Goal: Information Seeking & Learning: Learn about a topic

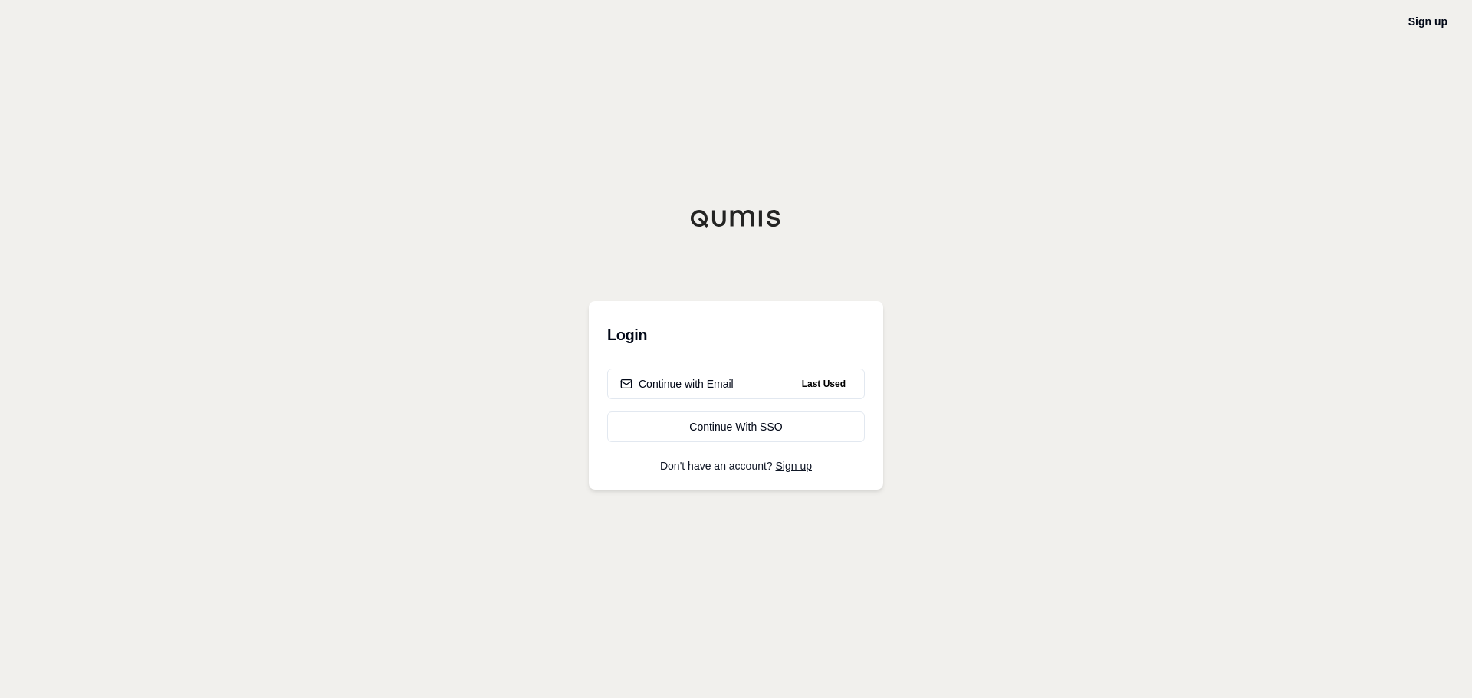
click at [636, 334] on h3 "Login" at bounding box center [736, 335] width 258 height 31
click at [663, 382] on div "Continue with Email" at bounding box center [676, 383] width 113 height 15
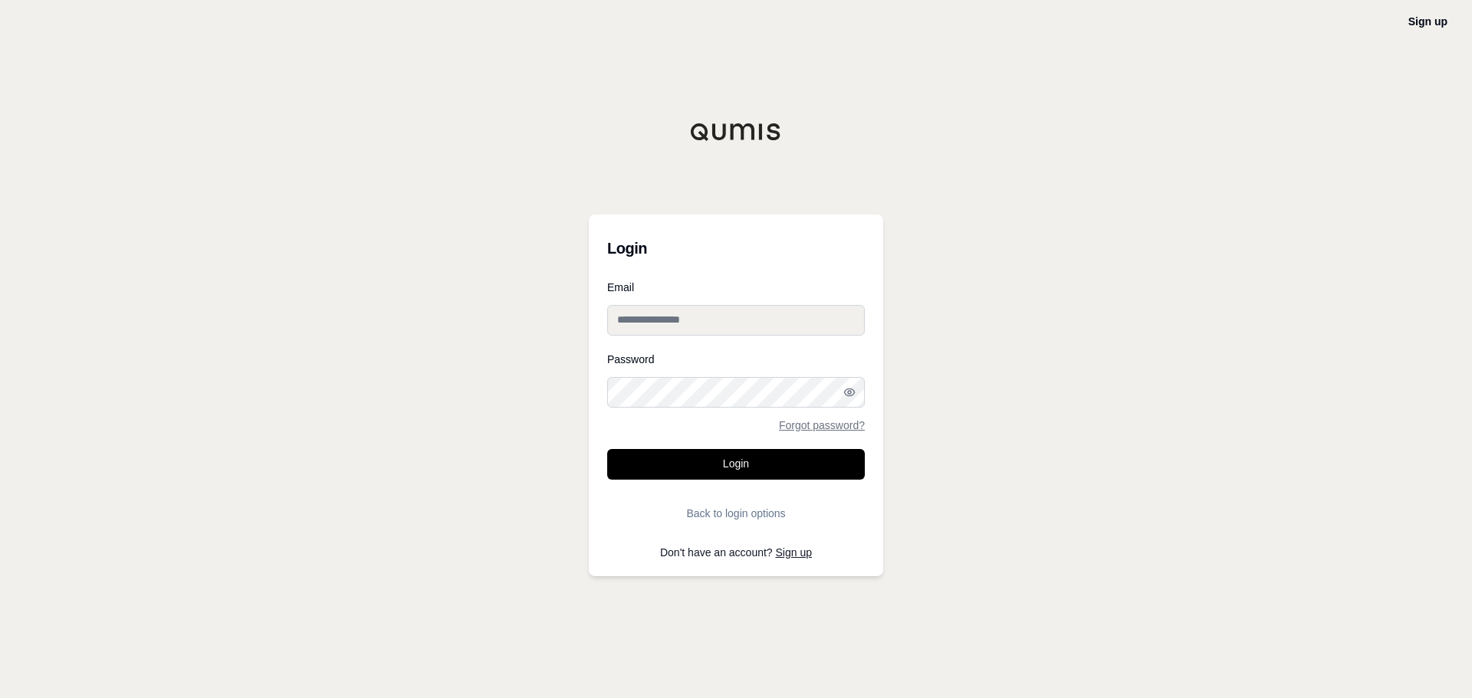
type input "**********"
click at [660, 324] on input "**********" at bounding box center [736, 320] width 258 height 31
click at [671, 475] on button "Login" at bounding box center [736, 464] width 258 height 31
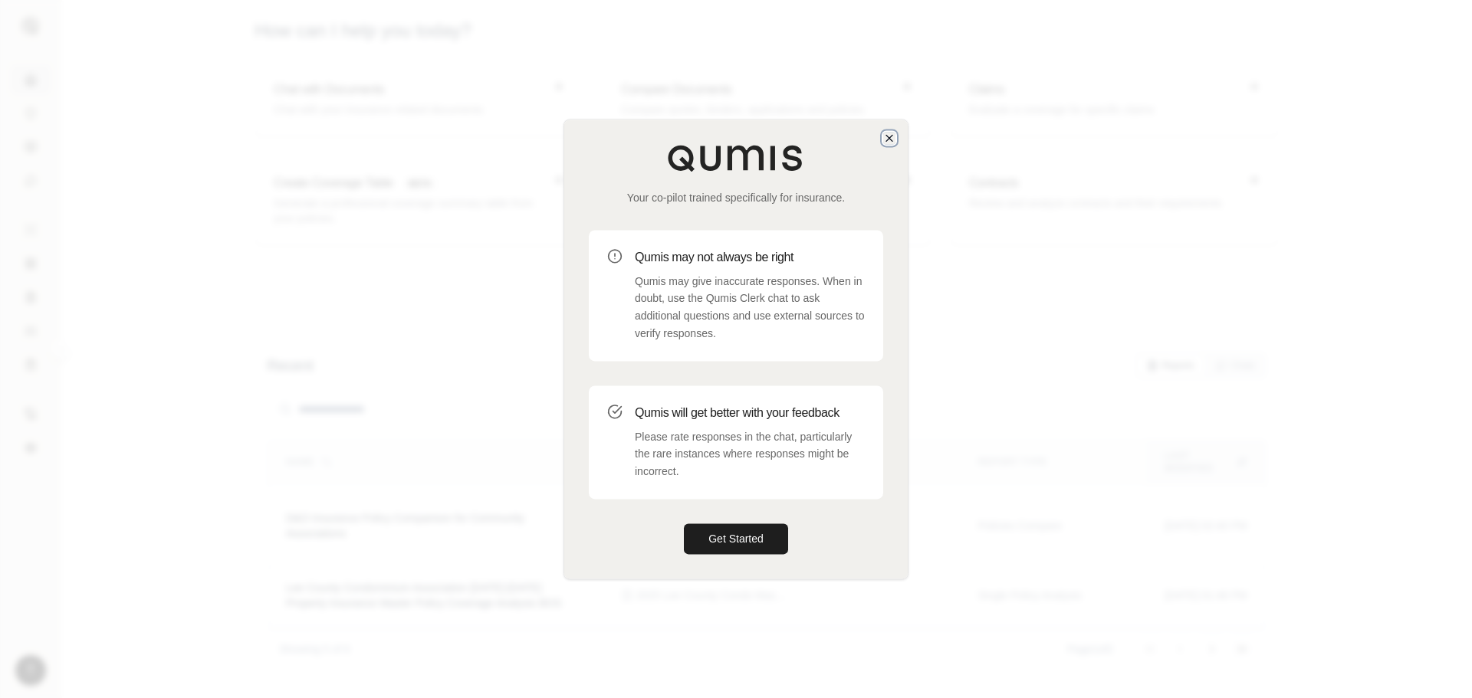
click at [888, 135] on icon "button" at bounding box center [889, 138] width 12 height 12
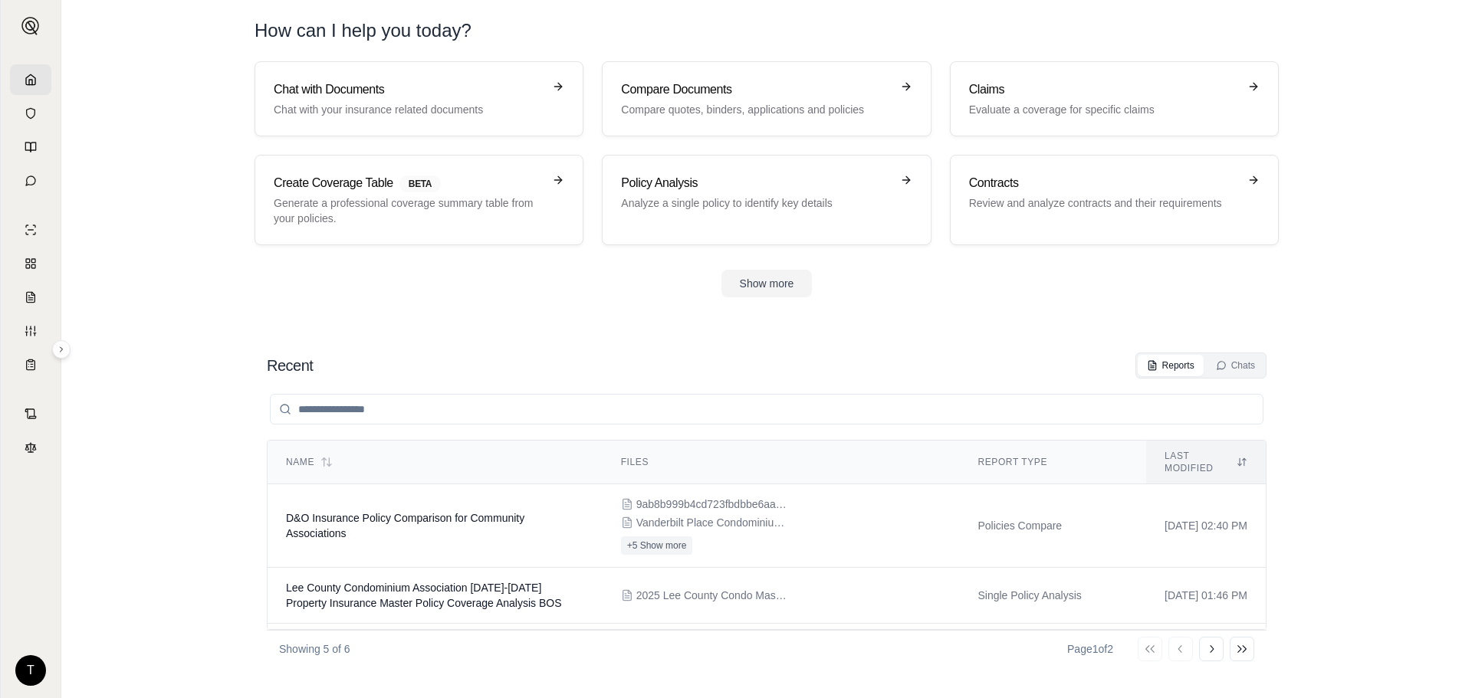
click at [355, 299] on section "Chat with Documents Chat with your insurance related documents Compare Document…" at bounding box center [766, 191] width 1398 height 261
click at [357, 512] on span "D&O Insurance Policy Comparison for Community Associations" at bounding box center [405, 526] width 238 height 28
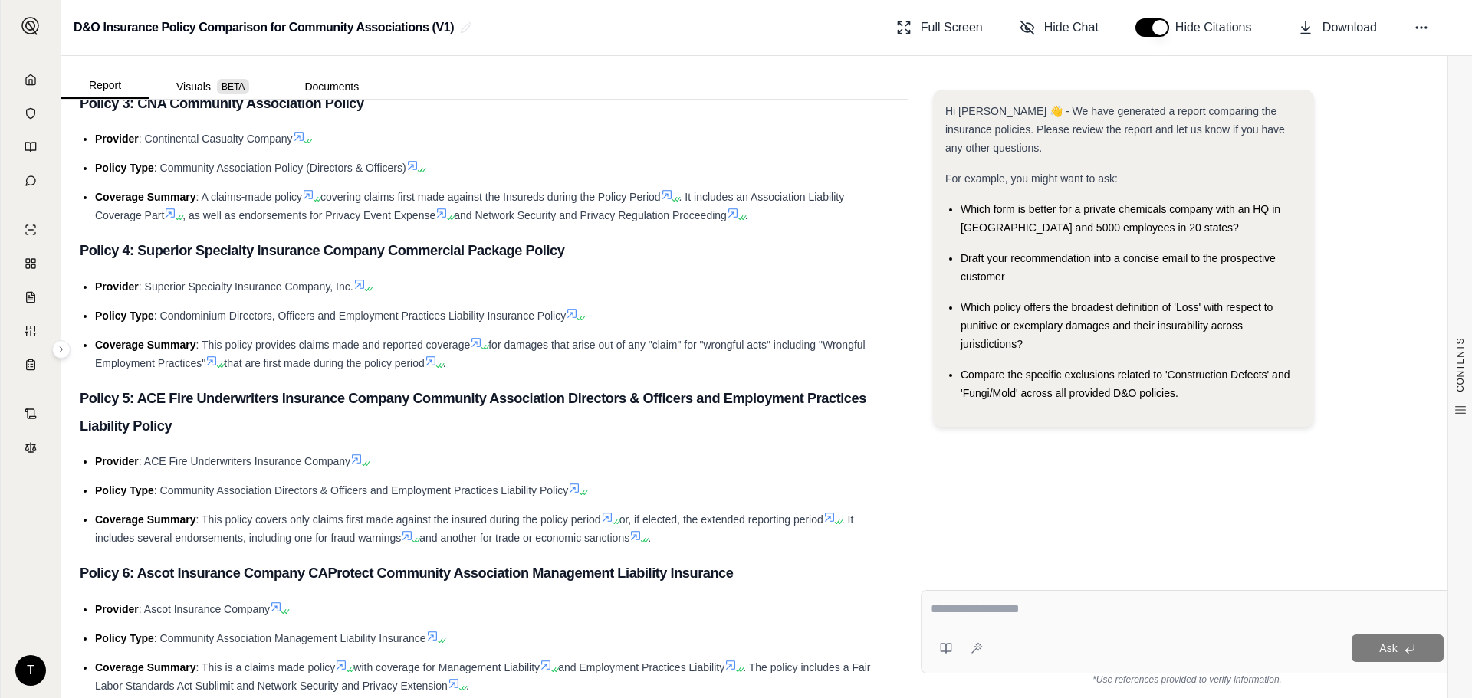
scroll to position [996, 0]
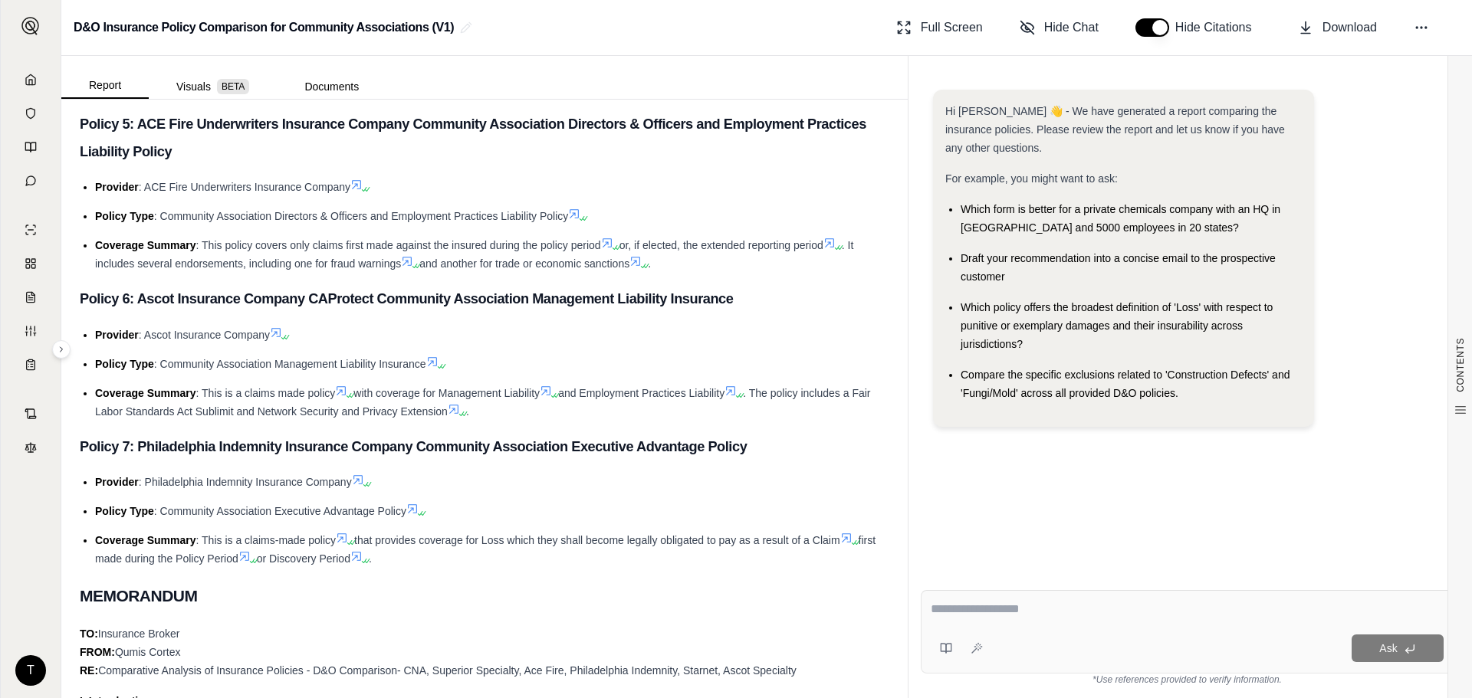
click at [309, 336] on li "Provider : Ascot Insurance Company" at bounding box center [492, 335] width 794 height 18
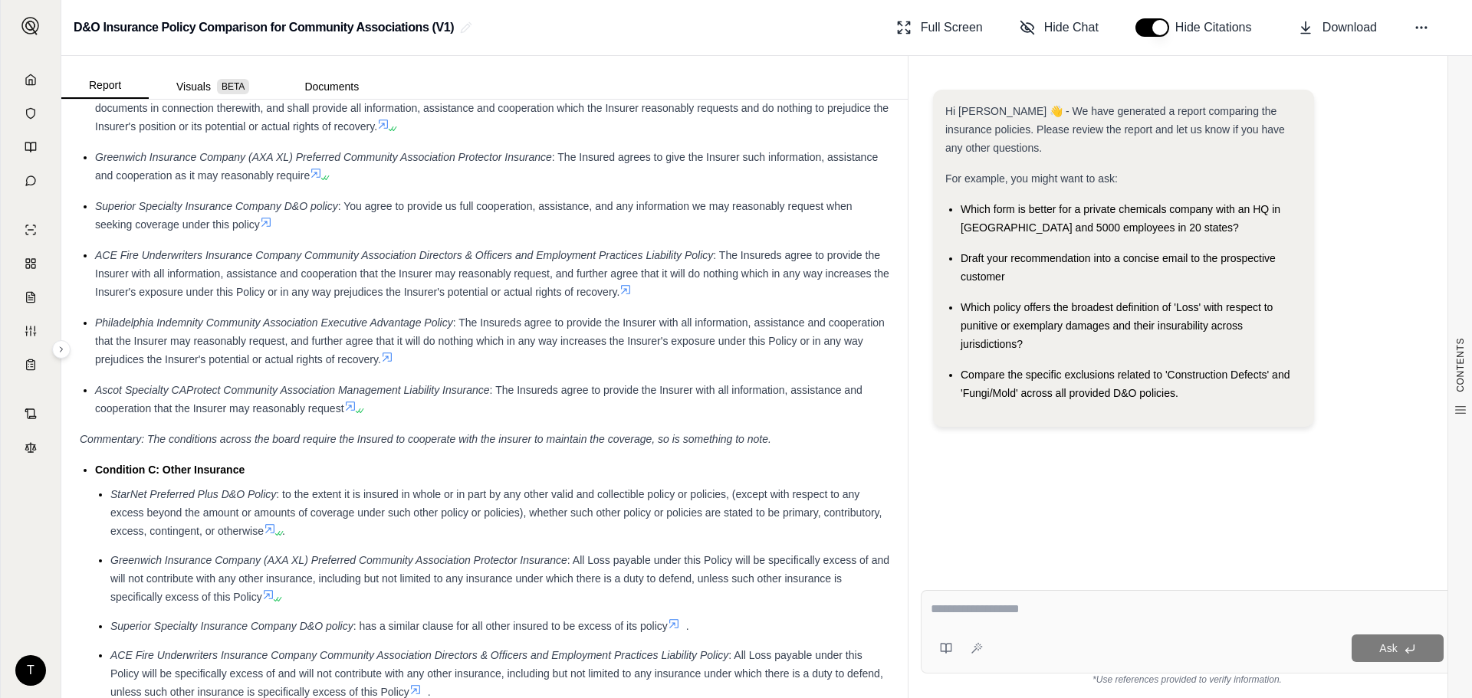
scroll to position [5595, 0]
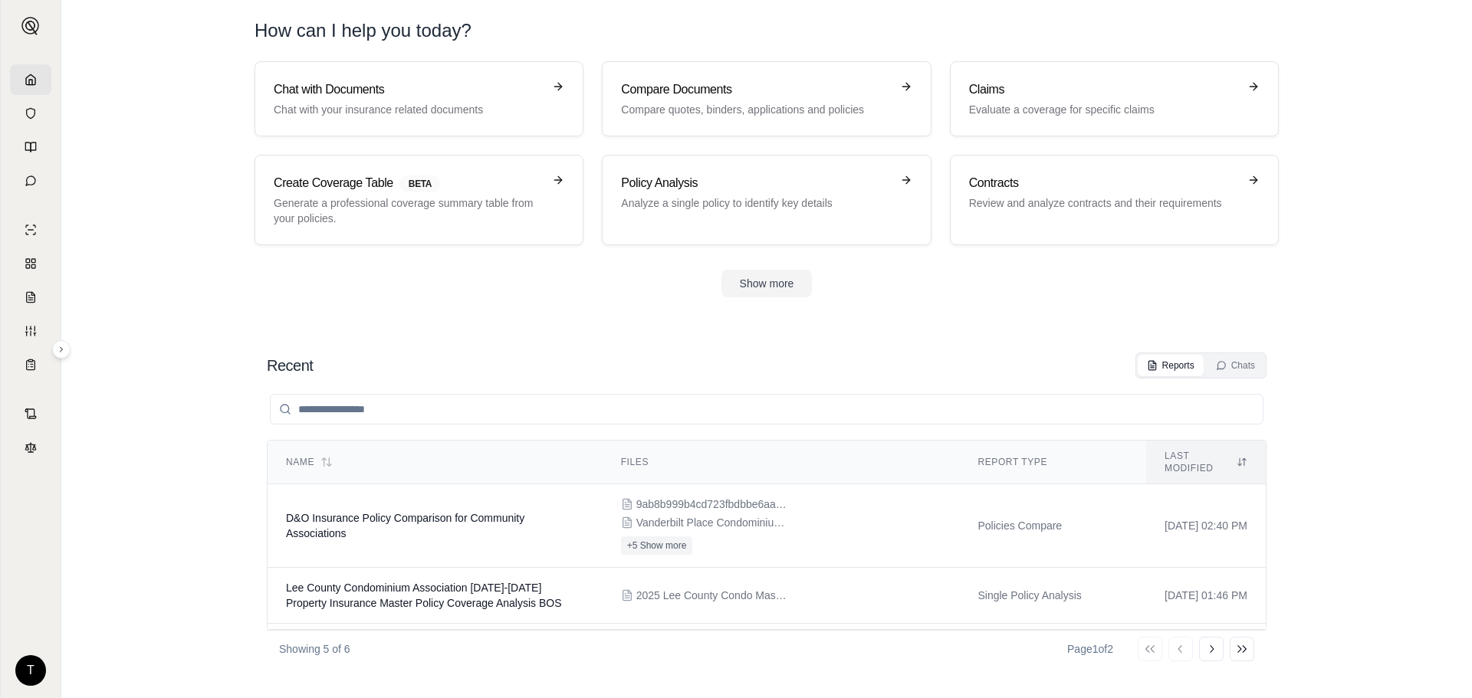
click at [307, 297] on section "Chat with Documents Chat with your insurance related documents Compare Document…" at bounding box center [766, 191] width 1398 height 261
